Goal: Use online tool/utility: Utilize a website feature to perform a specific function

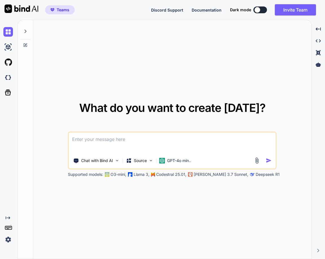
type textarea "x"
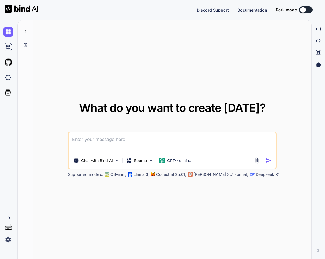
click at [23, 30] on icon at bounding box center [25, 31] width 5 height 5
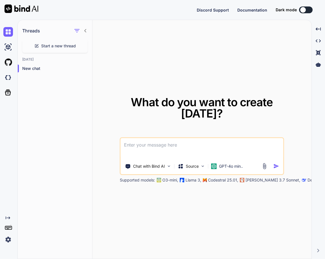
click at [120, 102] on h1 "What do you want to create [DATE]?" at bounding box center [202, 108] width 164 height 23
click at [150, 165] on p "Chat with Bind AI" at bounding box center [149, 166] width 32 height 6
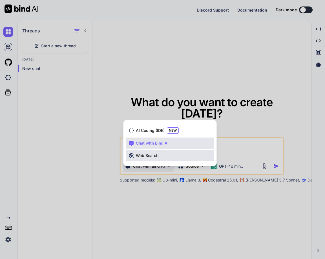
click at [150, 153] on span "Web Search" at bounding box center [147, 156] width 23 height 6
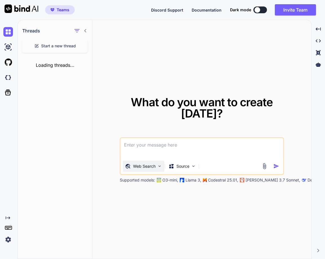
click at [142, 164] on p "Web Search" at bounding box center [144, 166] width 23 height 6
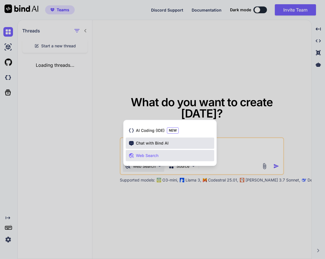
click at [145, 143] on span "Chat with Bind AI" at bounding box center [152, 143] width 33 height 6
type textarea "x"
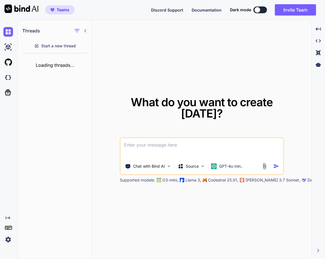
click at [150, 150] on textarea at bounding box center [202, 148] width 163 height 21
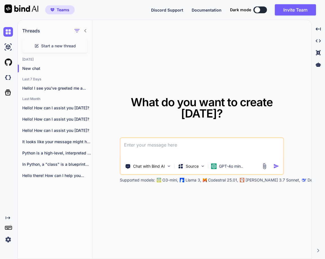
type textarea "h"
type textarea "x"
type textarea "he"
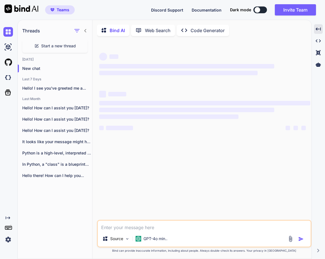
type textarea "x"
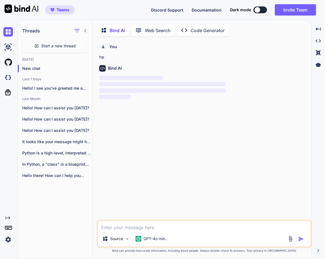
scroll to position [2, 0]
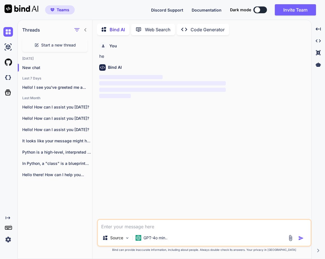
click at [148, 28] on p "Web Search" at bounding box center [158, 29] width 26 height 7
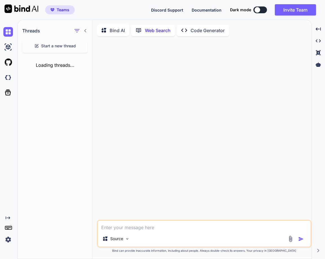
scroll to position [2, 0]
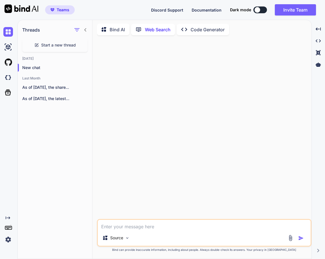
click at [85, 28] on icon at bounding box center [85, 29] width 2 height 3
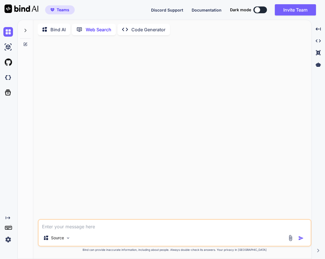
click at [134, 28] on p "Code Generator" at bounding box center [148, 29] width 34 height 7
